Goal: Task Accomplishment & Management: Manage account settings

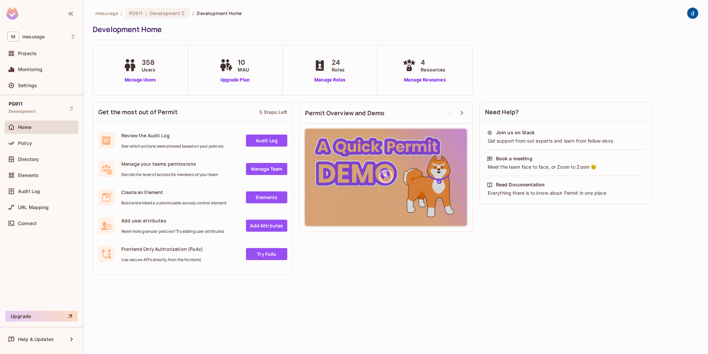
click at [148, 74] on div "358 Users Manage Users" at bounding box center [140, 70] width 37 height 26
click at [141, 79] on link "Manage Users" at bounding box center [140, 79] width 37 height 7
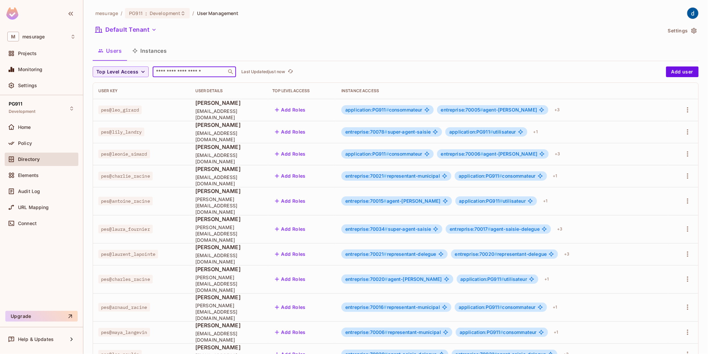
click at [177, 70] on input "text" at bounding box center [190, 71] width 70 height 7
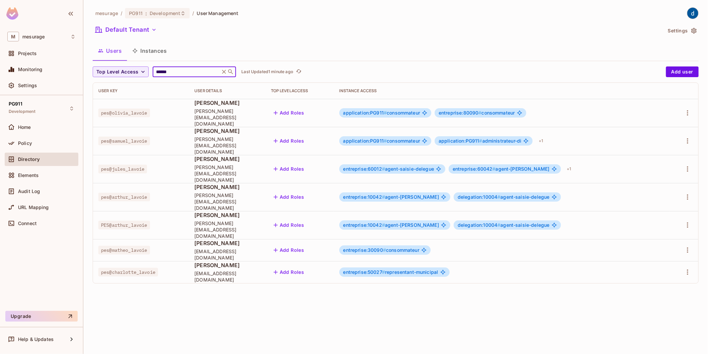
drag, startPoint x: 182, startPoint y: 71, endPoint x: -69, endPoint y: 72, distance: 251.1
click at [0, 72] on html "M mesurage Projects Monitoring Settings PG911 Development Home Policy Directory…" at bounding box center [354, 177] width 708 height 354
type input "*****"
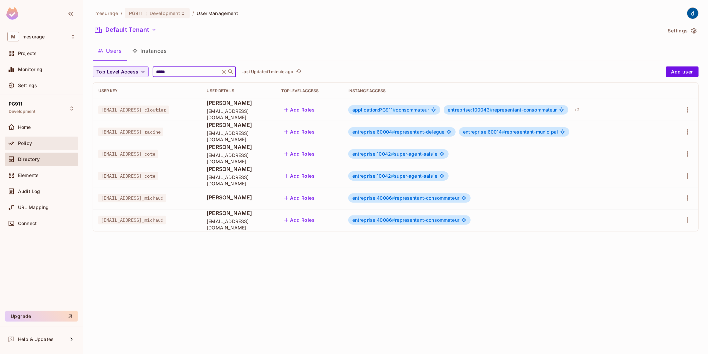
click at [30, 143] on span "Policy" at bounding box center [25, 142] width 14 height 5
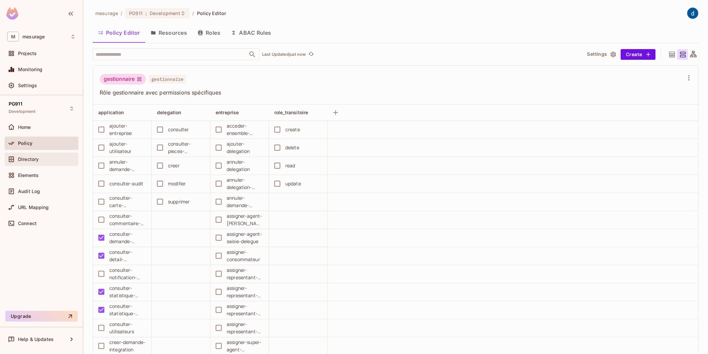
click at [33, 158] on span "Directory" at bounding box center [28, 158] width 21 height 5
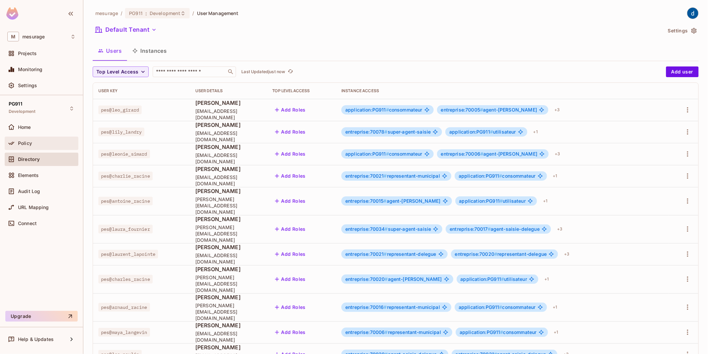
click at [27, 140] on span "Policy" at bounding box center [25, 142] width 14 height 5
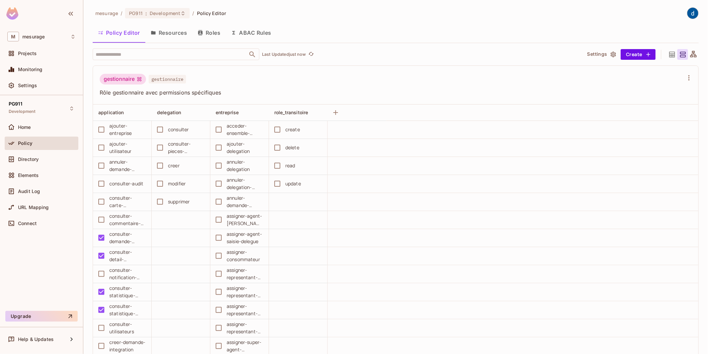
click at [210, 34] on button "Roles" at bounding box center [208, 32] width 33 height 17
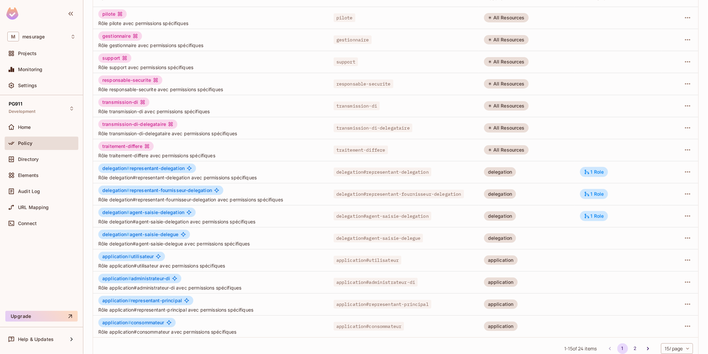
scroll to position [85, 0]
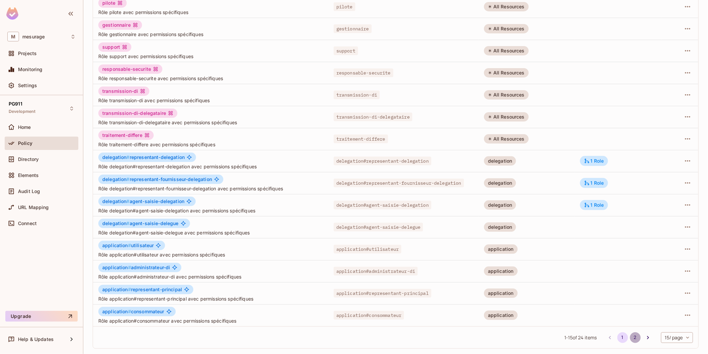
click at [630, 338] on button "2" at bounding box center [635, 337] width 11 height 11
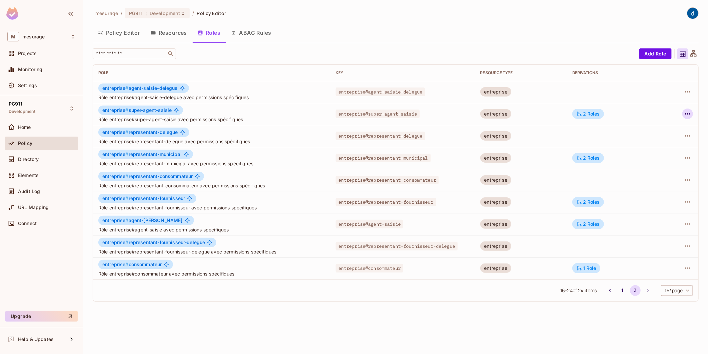
click at [689, 115] on icon "button" at bounding box center [688, 114] width 8 height 8
click at [658, 128] on div "Edit Role" at bounding box center [658, 129] width 20 height 7
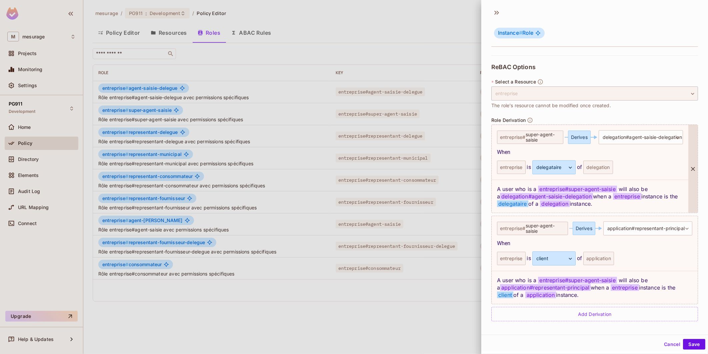
scroll to position [1, 0]
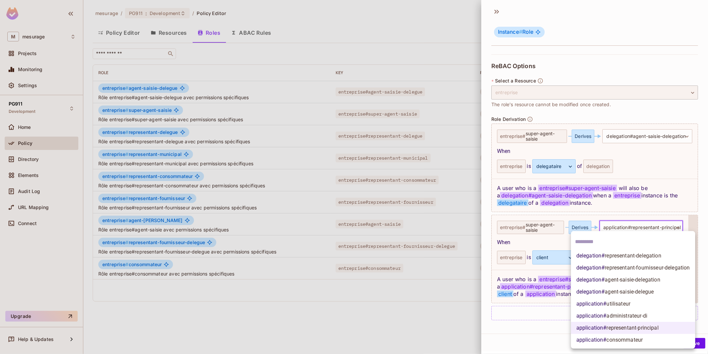
click at [602, 224] on body "M mesurage Projects Monitoring Settings PG911 Development Home Policy Directory…" at bounding box center [354, 177] width 708 height 354
click at [625, 227] on div at bounding box center [354, 177] width 708 height 354
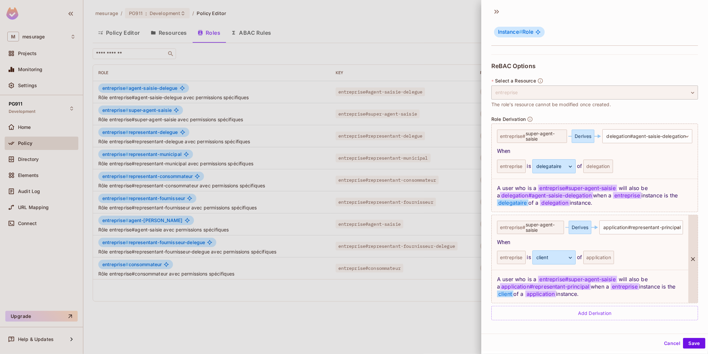
drag, startPoint x: 666, startPoint y: 342, endPoint x: 486, endPoint y: 274, distance: 192.2
click at [496, 275] on div "**********" at bounding box center [595, 174] width 227 height 351
click at [666, 343] on button "Cancel" at bounding box center [673, 342] width 22 height 11
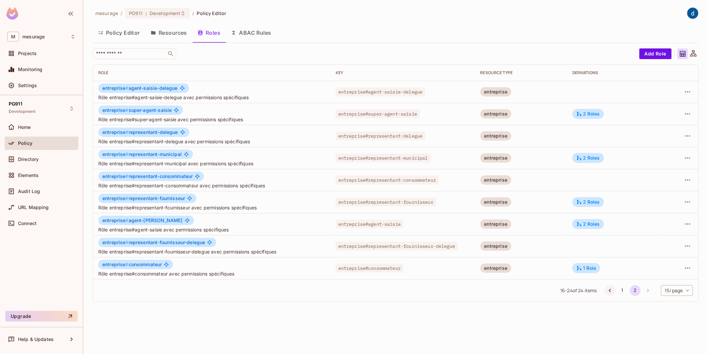
click at [607, 289] on icon "Go to previous page" at bounding box center [610, 290] width 7 height 7
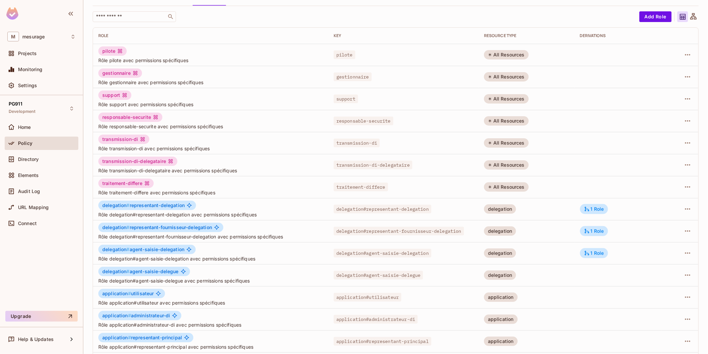
scroll to position [74, 0]
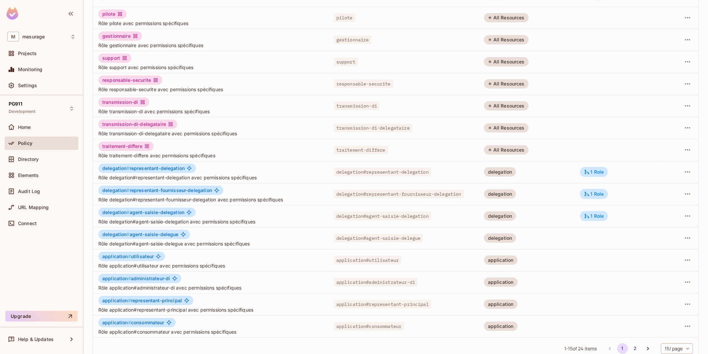
click at [113, 234] on span "delegation #" at bounding box center [115, 234] width 27 height 6
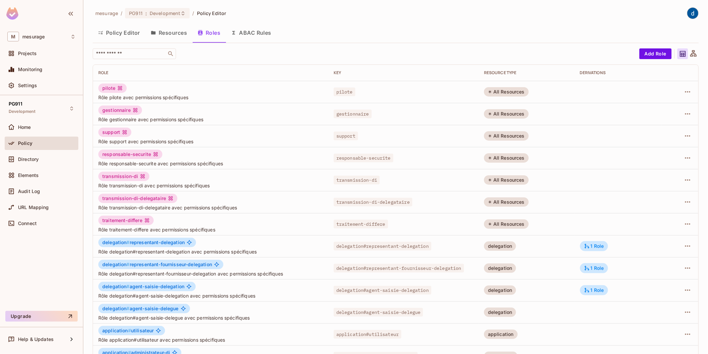
scroll to position [85, 0]
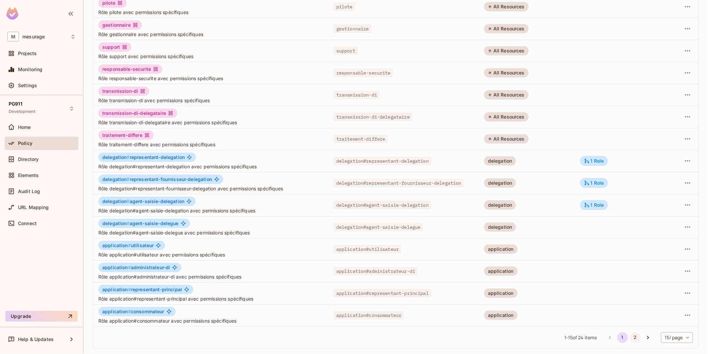
click at [630, 337] on button "2" at bounding box center [635, 337] width 11 height 11
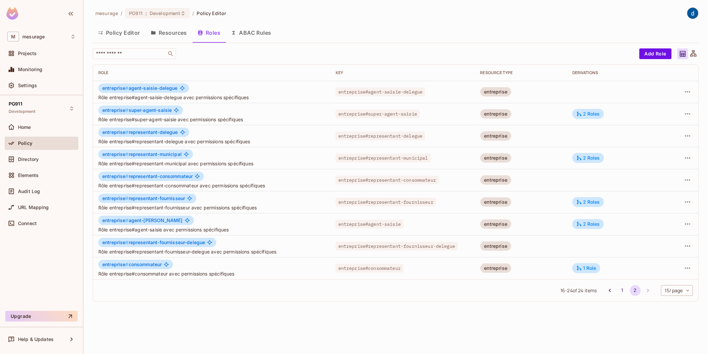
scroll to position [0, 0]
click at [689, 114] on icon "button" at bounding box center [688, 114] width 8 height 8
click at [670, 127] on span "Edit Role" at bounding box center [658, 129] width 24 height 11
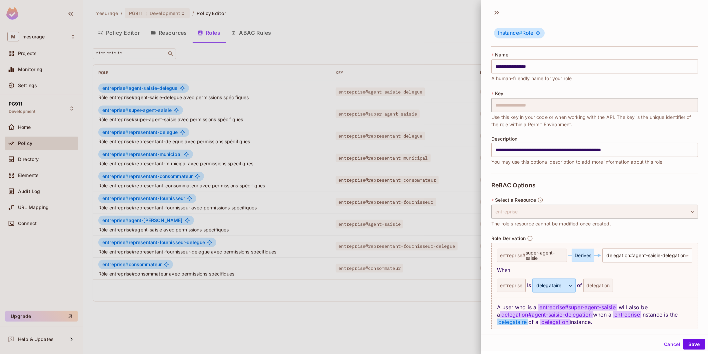
click at [662, 342] on button "Cancel" at bounding box center [673, 343] width 22 height 11
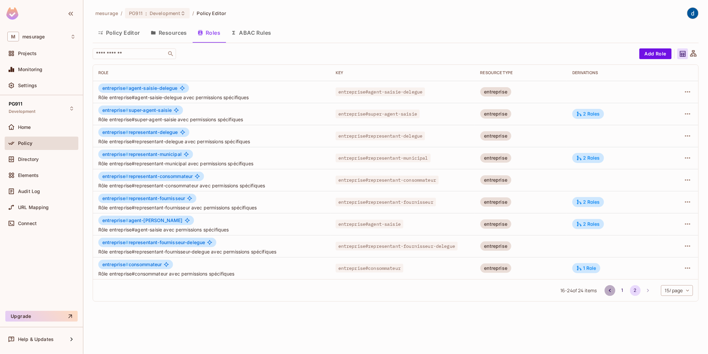
click at [611, 288] on icon "Go to previous page" at bounding box center [610, 290] width 7 height 7
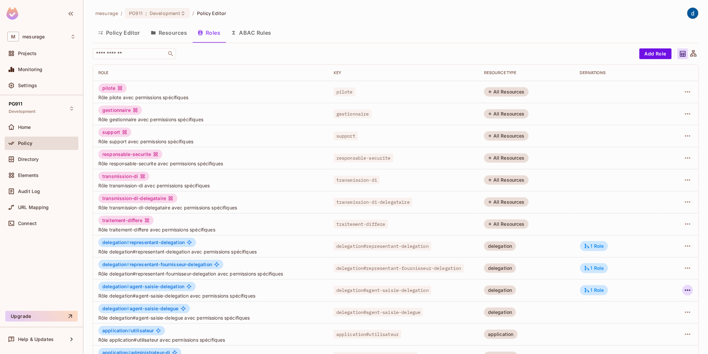
click at [684, 288] on icon "button" at bounding box center [688, 290] width 8 height 8
click at [645, 306] on div "Edit Role" at bounding box center [653, 305] width 20 height 7
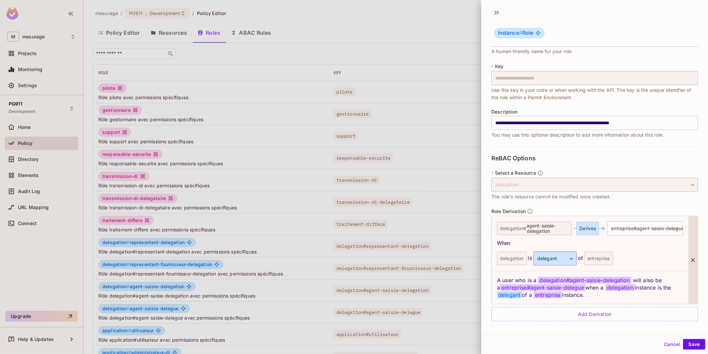
scroll to position [1, 0]
click at [664, 339] on button "Cancel" at bounding box center [673, 342] width 22 height 11
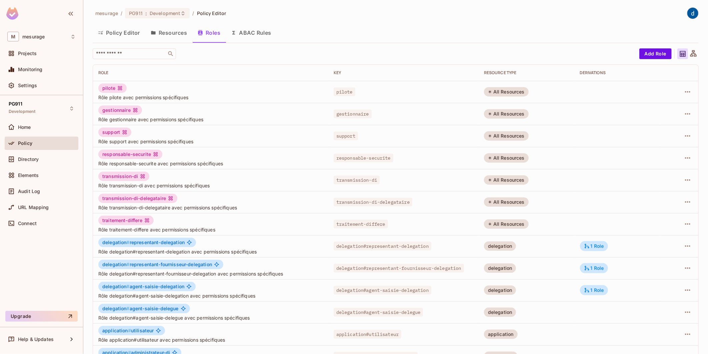
scroll to position [85, 0]
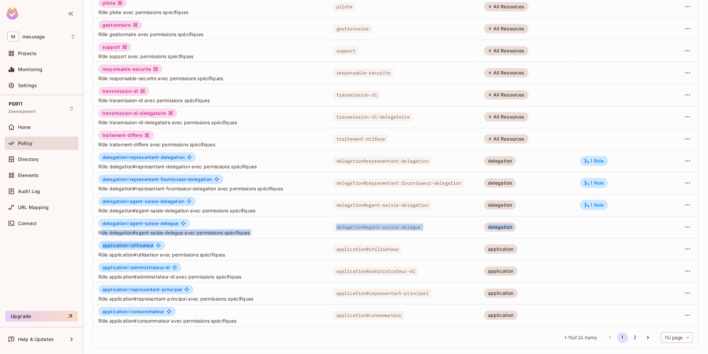
drag, startPoint x: 101, startPoint y: 234, endPoint x: 161, endPoint y: 237, distance: 60.4
click at [161, 237] on tbody "pilote Rôle pilote avec permissions spécifiques pilote All Resources gestionnai…" at bounding box center [396, 161] width 606 height 330
drag, startPoint x: 161, startPoint y: 237, endPoint x: 151, endPoint y: 224, distance: 16.6
click at [151, 224] on span "delegation # agent-saisie-delegue" at bounding box center [140, 222] width 76 height 5
drag, startPoint x: 175, startPoint y: 223, endPoint x: 102, endPoint y: 222, distance: 73.0
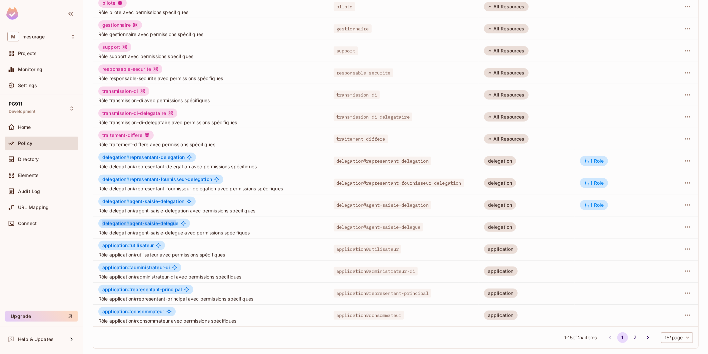
click at [102, 222] on span "delegation # agent-saisie-delegue" at bounding box center [140, 222] width 76 height 5
click at [684, 206] on icon "button" at bounding box center [688, 205] width 8 height 8
click at [659, 219] on div "Edit Role" at bounding box center [653, 219] width 20 height 7
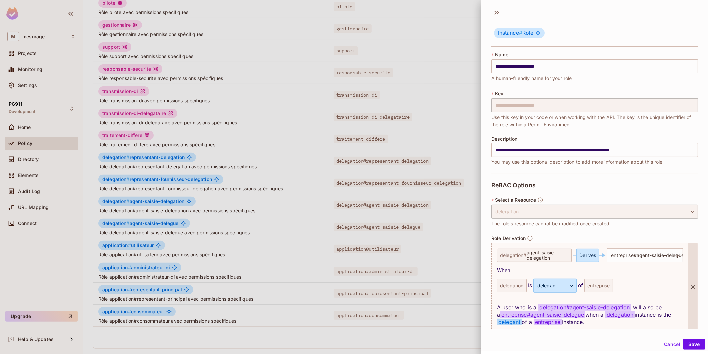
scroll to position [27, 0]
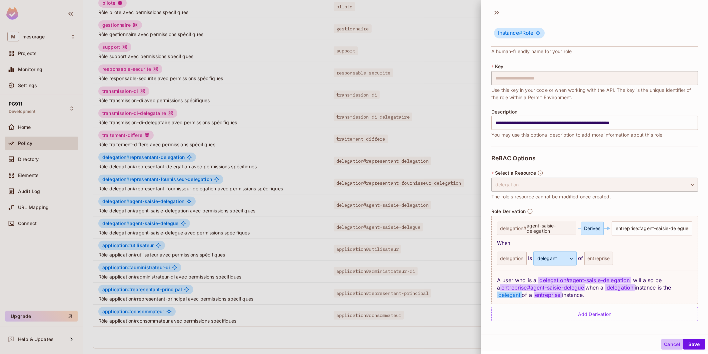
click at [662, 341] on button "Cancel" at bounding box center [673, 343] width 22 height 11
